Goal: Task Accomplishment & Management: Manage account settings

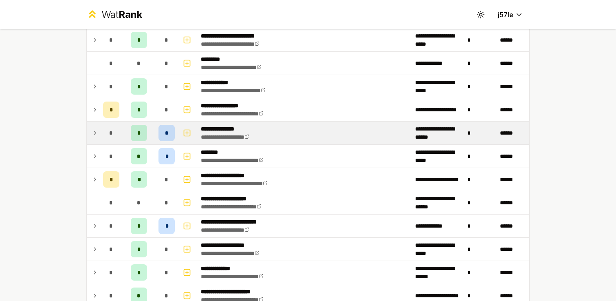
scroll to position [95, 0]
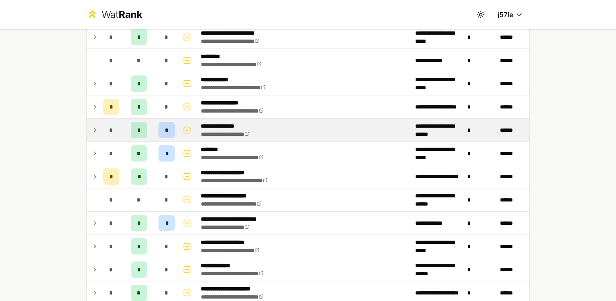
click at [266, 131] on td "**********" at bounding box center [305, 130] width 214 height 23
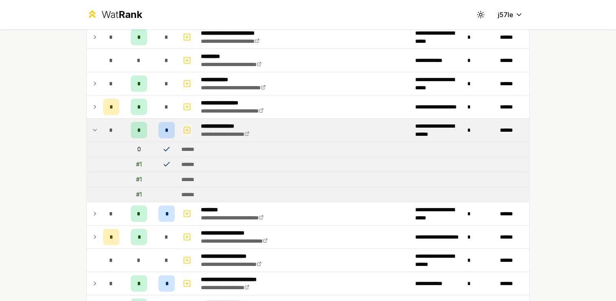
click at [184, 135] on button "button" at bounding box center [186, 129] width 11 height 13
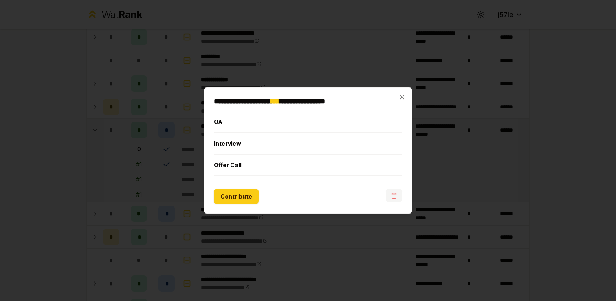
click at [391, 190] on button "button" at bounding box center [394, 195] width 16 height 13
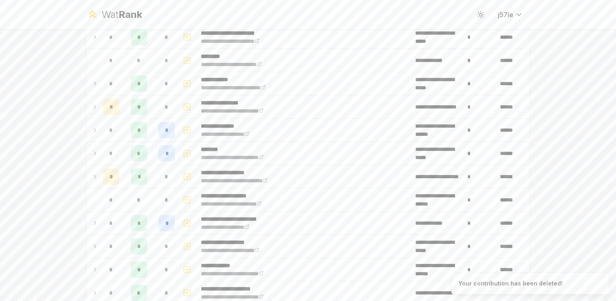
scroll to position [0, 0]
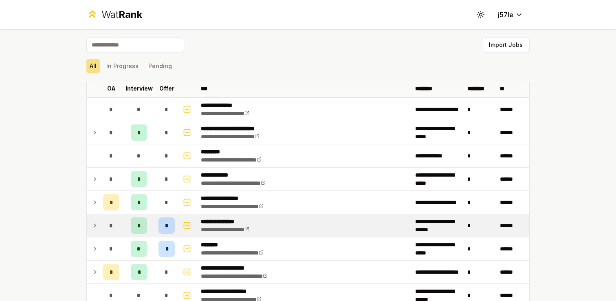
click at [192, 222] on td at bounding box center [188, 225] width 20 height 23
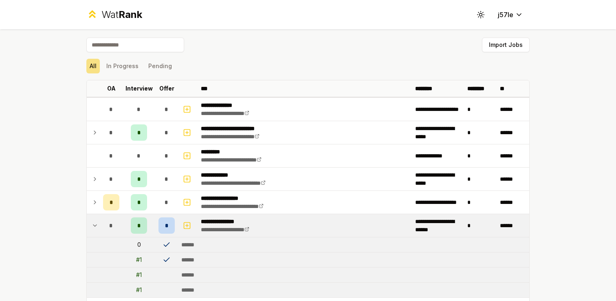
scroll to position [76, 0]
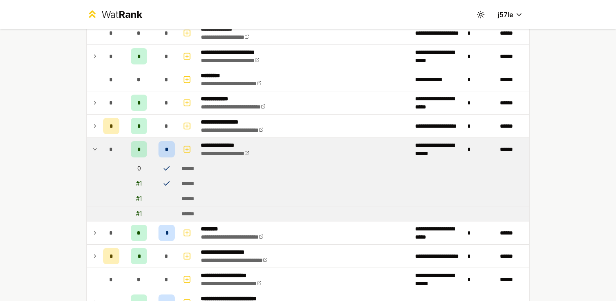
drag, startPoint x: 55, startPoint y: 215, endPoint x: 48, endPoint y: 215, distance: 6.9
click at [54, 215] on div "**********" at bounding box center [308, 150] width 616 height 301
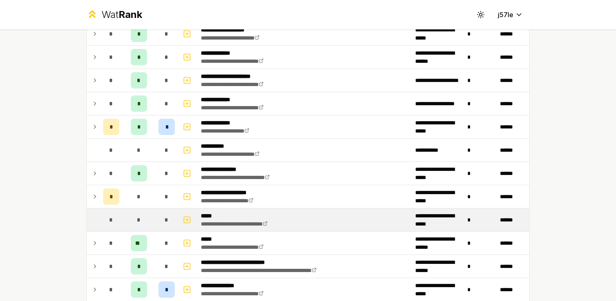
scroll to position [371, 0]
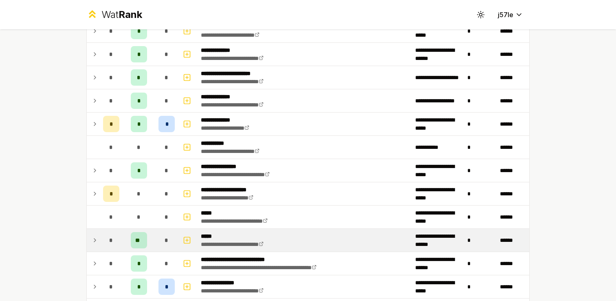
click at [230, 237] on p "*****" at bounding box center [242, 236] width 82 height 8
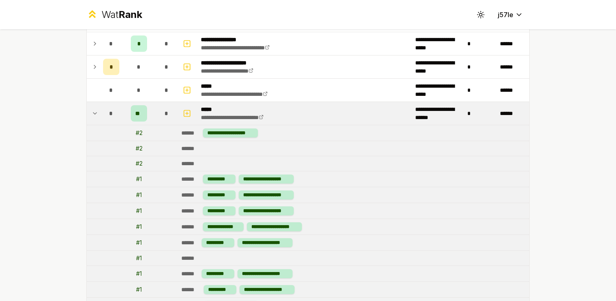
scroll to position [547, 0]
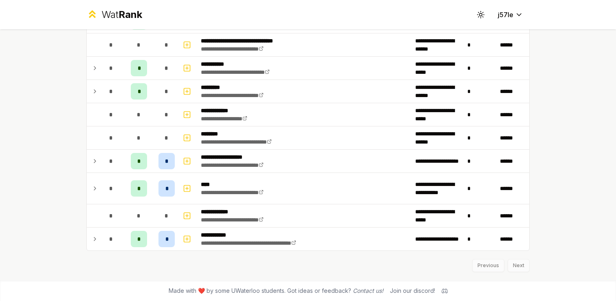
scroll to position [1242, 0]
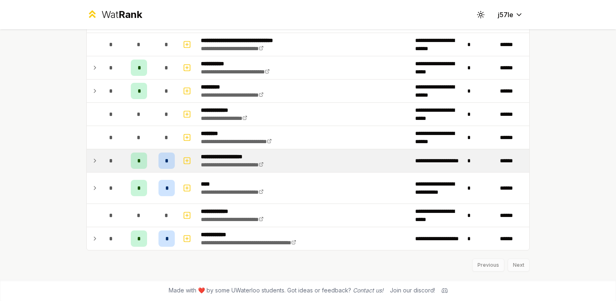
click at [100, 162] on td "*" at bounding box center [111, 160] width 23 height 23
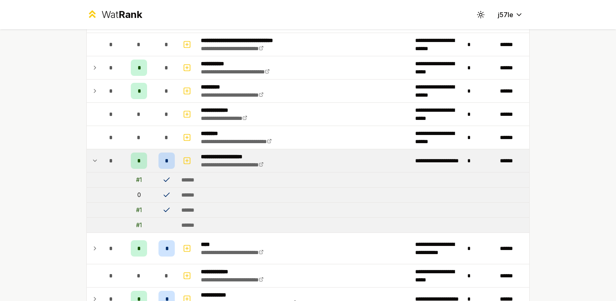
click at [100, 162] on td "*" at bounding box center [111, 160] width 23 height 23
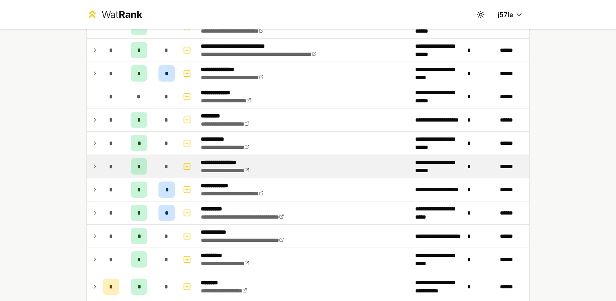
scroll to position [386, 0]
